Goal: Information Seeking & Learning: Learn about a topic

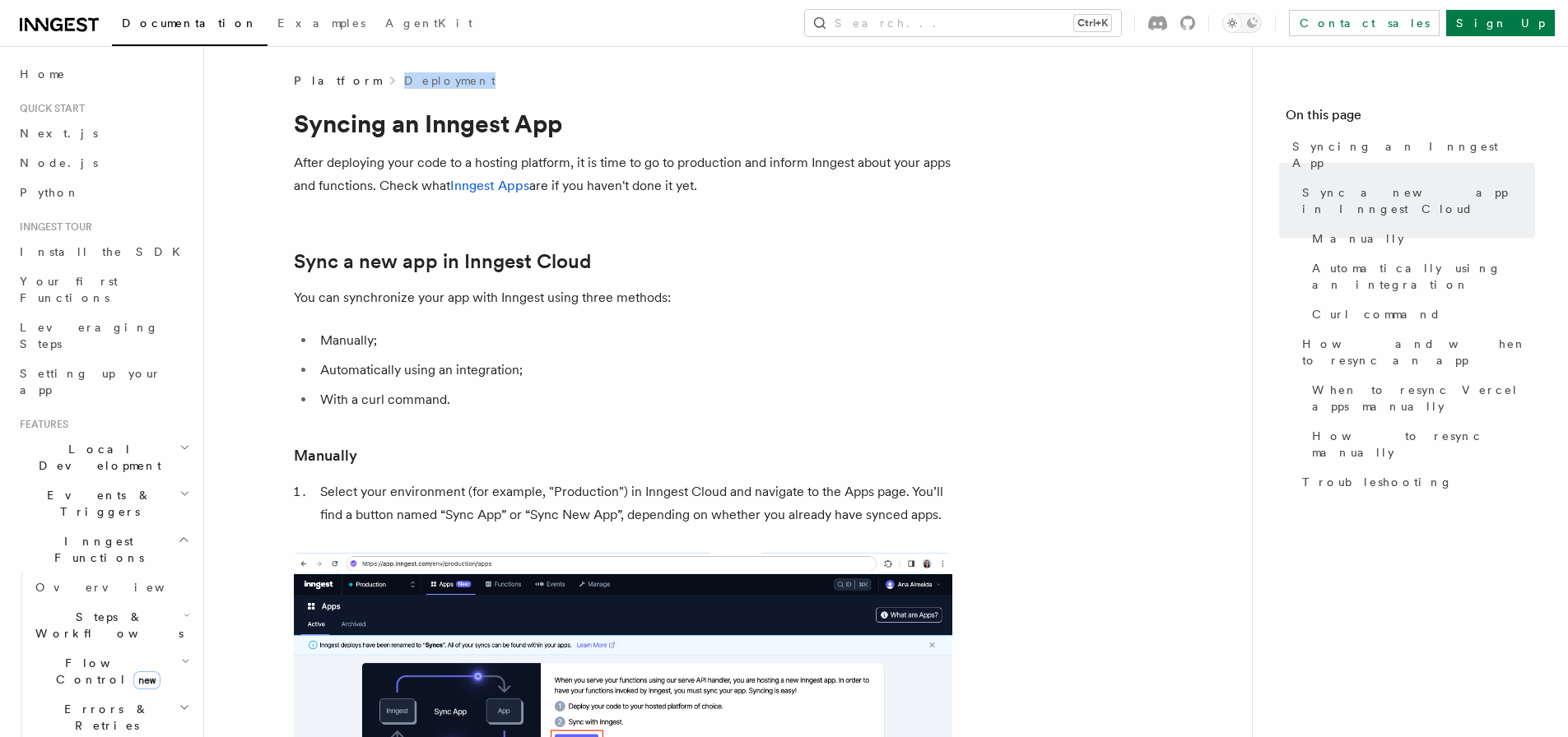
drag, startPoint x: 1579, startPoint y: 80, endPoint x: 1545, endPoint y: -56, distance: 140.2
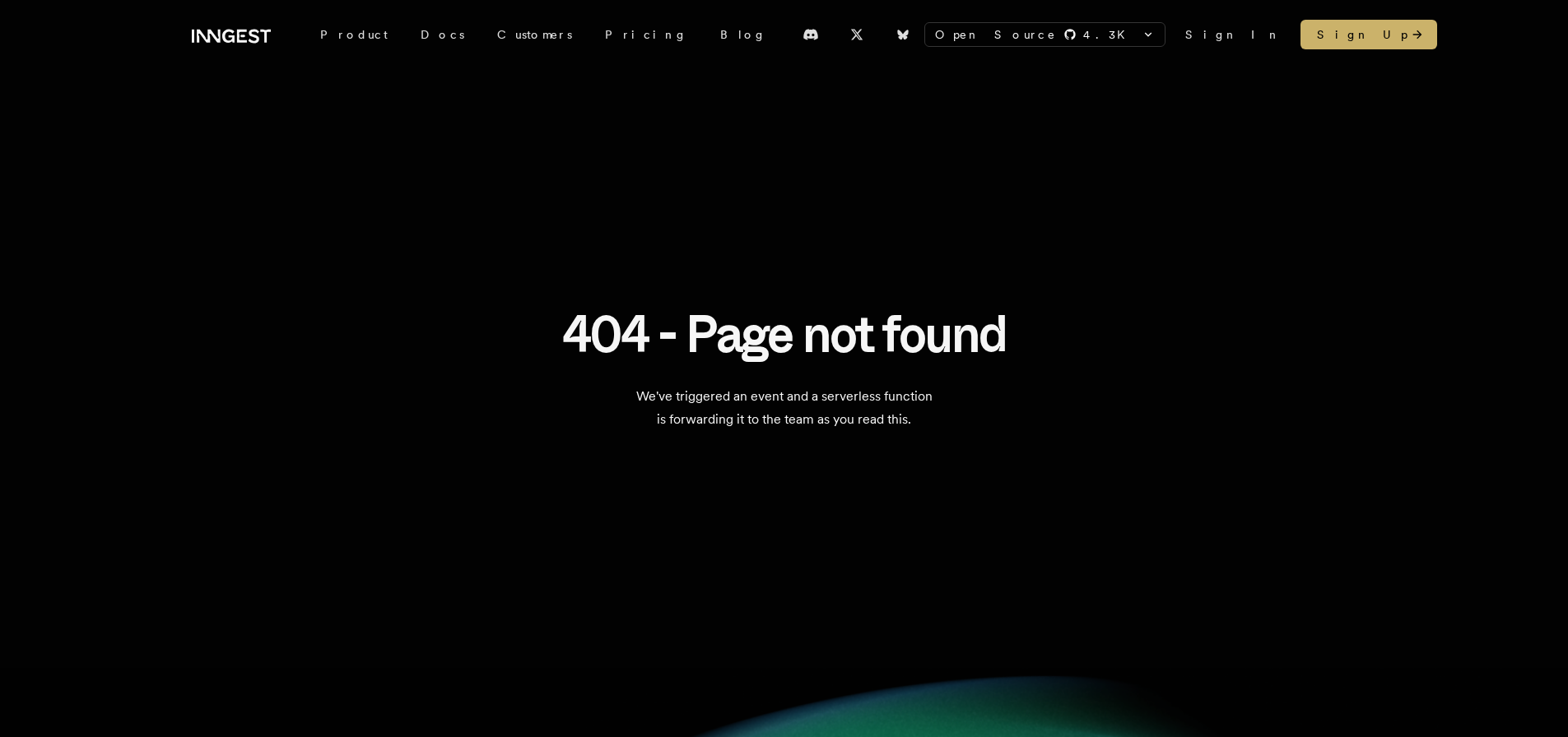
click at [1253, 33] on link "Sign In" at bounding box center [1233, 34] width 95 height 16
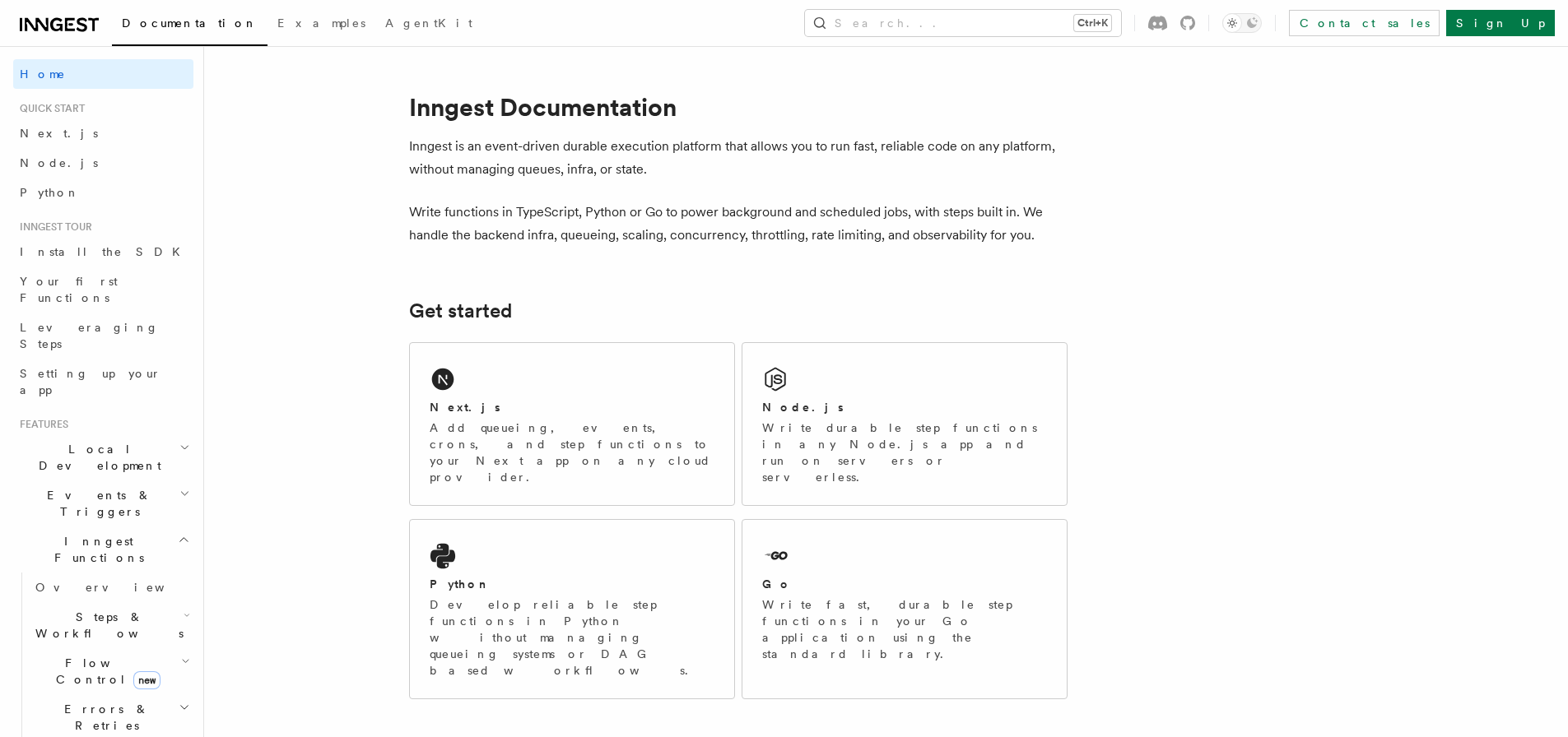
click at [60, 105] on span "Quick start" at bounding box center [49, 109] width 71 height 13
click at [179, 441] on icon "button" at bounding box center [184, 448] width 10 height 13
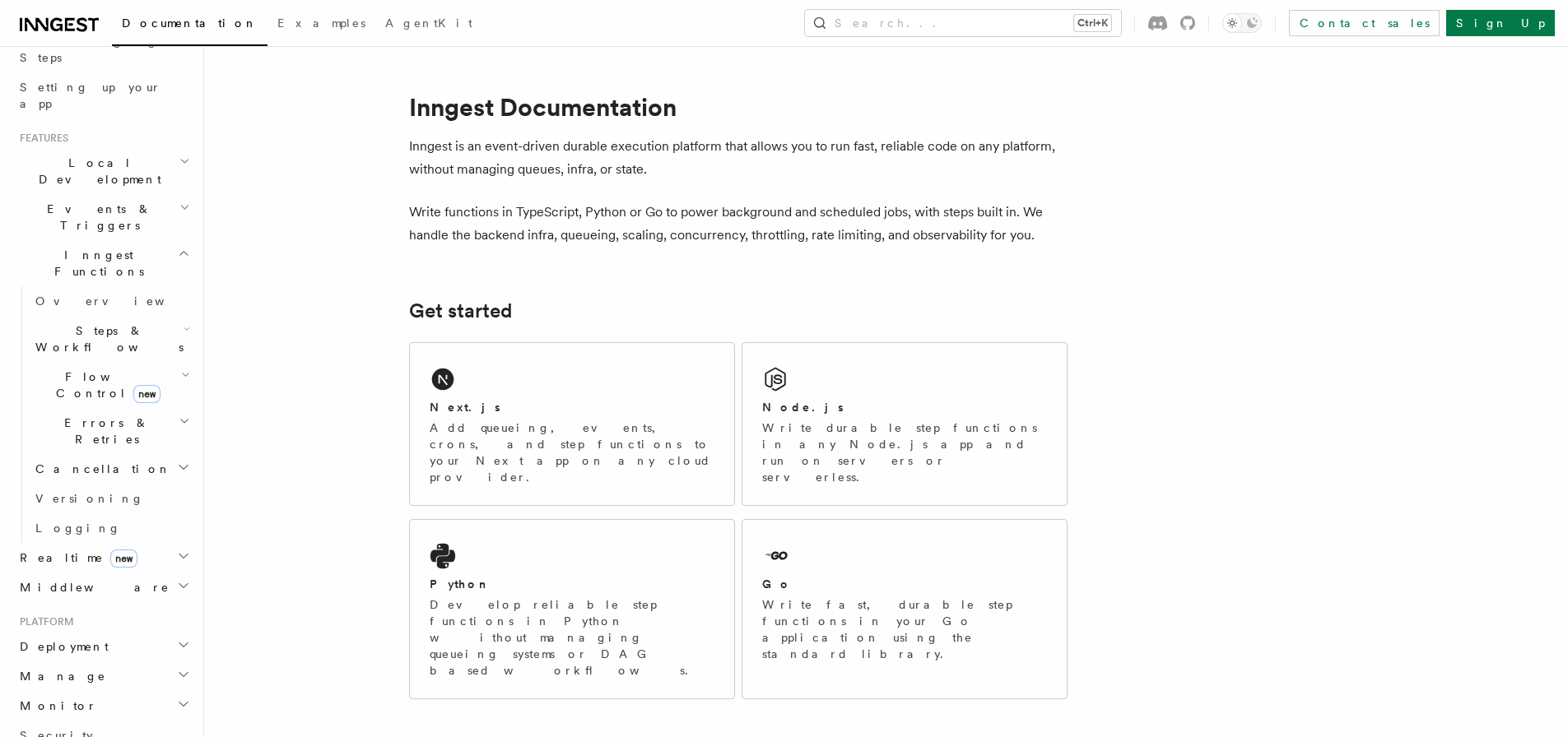
scroll to position [288, 0]
click at [73, 637] on span "Deployment" at bounding box center [61, 645] width 95 height 16
click at [89, 698] on span "Environments & Apps" at bounding box center [106, 712] width 142 height 30
